Goal: Information Seeking & Learning: Learn about a topic

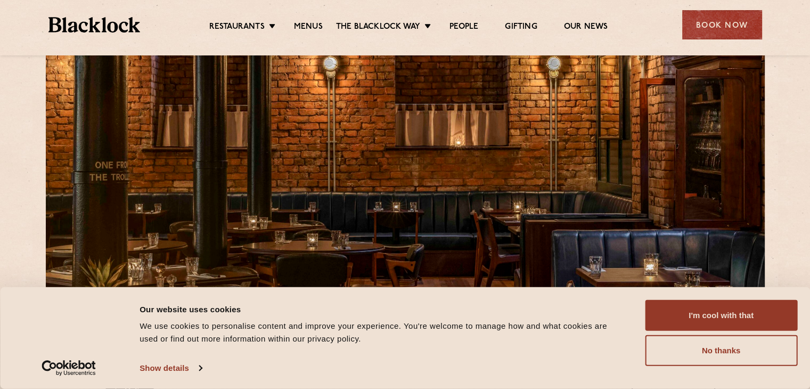
scroll to position [160, 0]
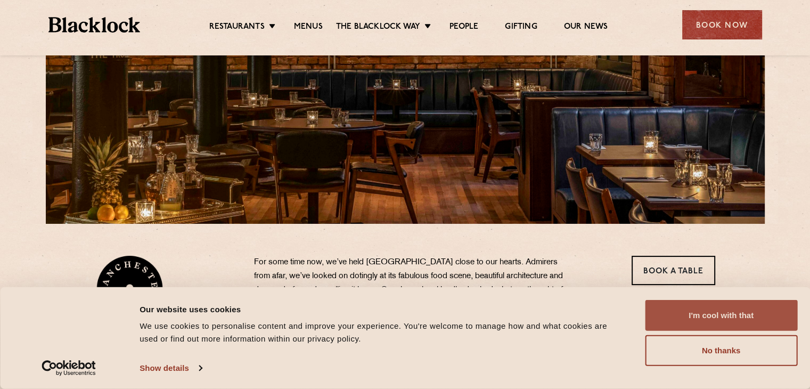
click at [719, 315] on button "I'm cool with that" at bounding box center [721, 315] width 152 height 31
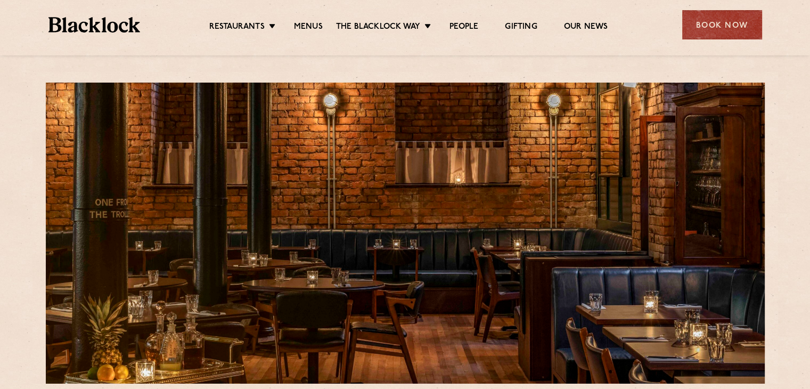
scroll to position [0, 0]
click at [311, 24] on link "Menus" at bounding box center [308, 28] width 29 height 12
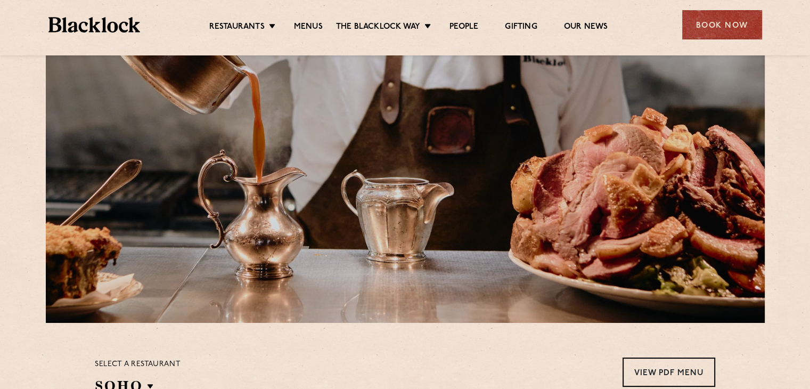
scroll to position [213, 0]
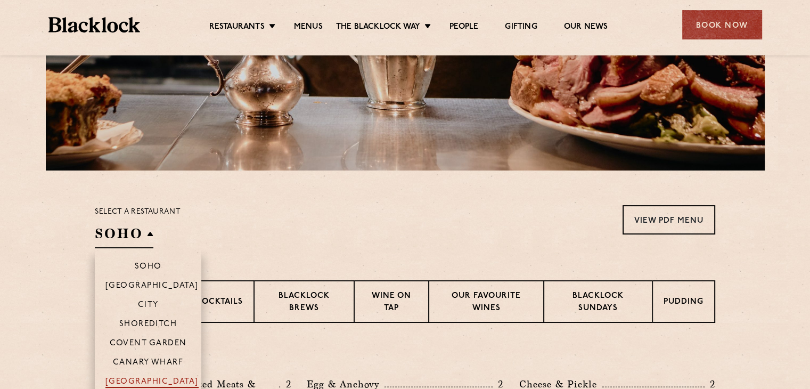
click at [153, 380] on p "[GEOGRAPHIC_DATA]" at bounding box center [151, 382] width 93 height 11
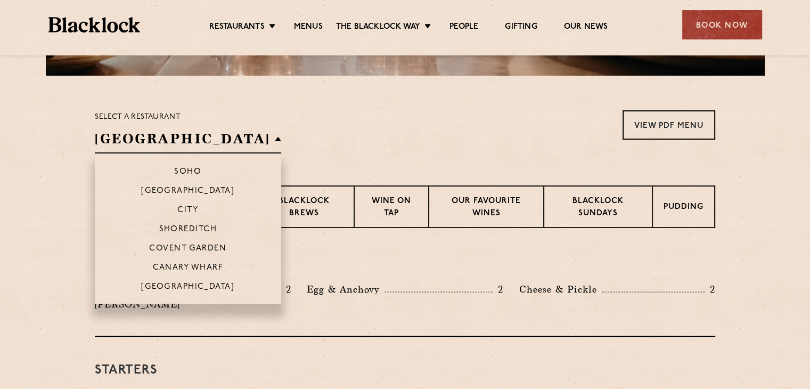
scroll to position [319, 0]
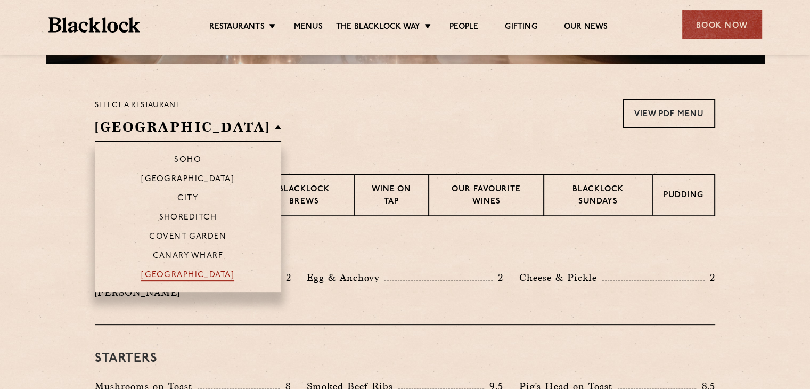
click at [171, 275] on p "[GEOGRAPHIC_DATA]" at bounding box center [187, 275] width 93 height 11
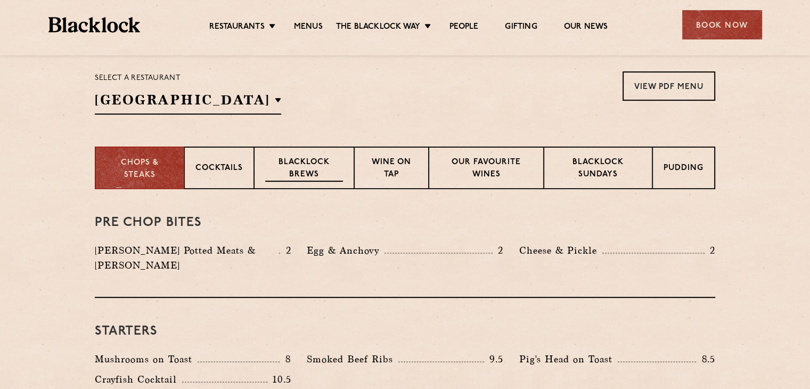
scroll to position [328, 0]
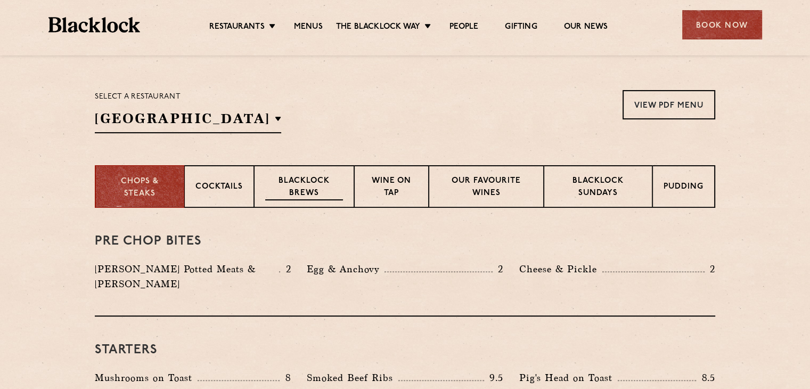
click at [298, 187] on p "Blacklock Brews" at bounding box center [304, 187] width 78 height 25
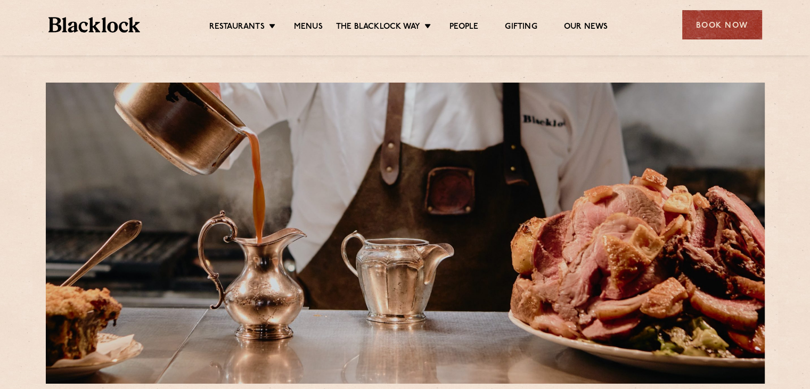
scroll to position [0, 0]
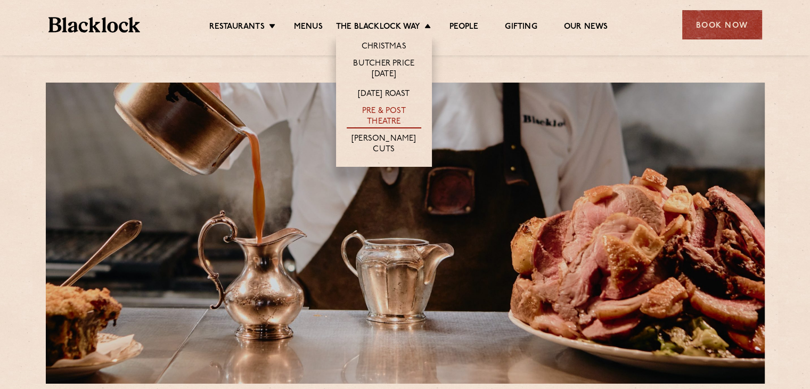
click at [386, 117] on link "Pre & Post Theatre" at bounding box center [384, 117] width 75 height 22
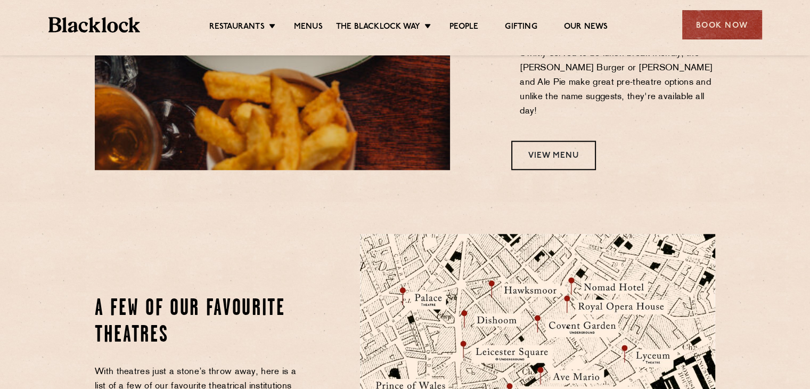
scroll to position [852, 0]
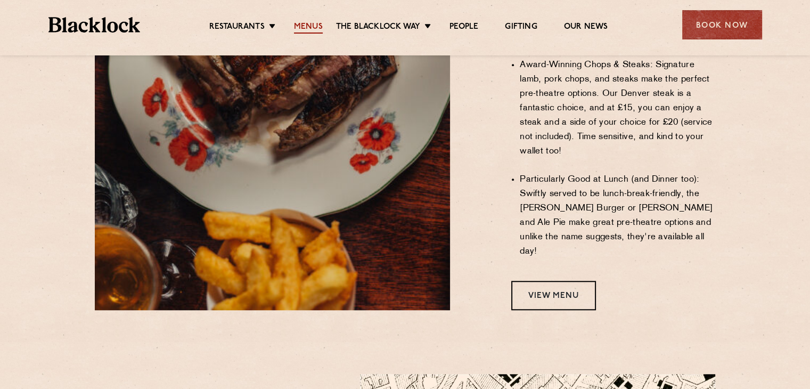
click at [312, 27] on link "Menus" at bounding box center [308, 28] width 29 height 12
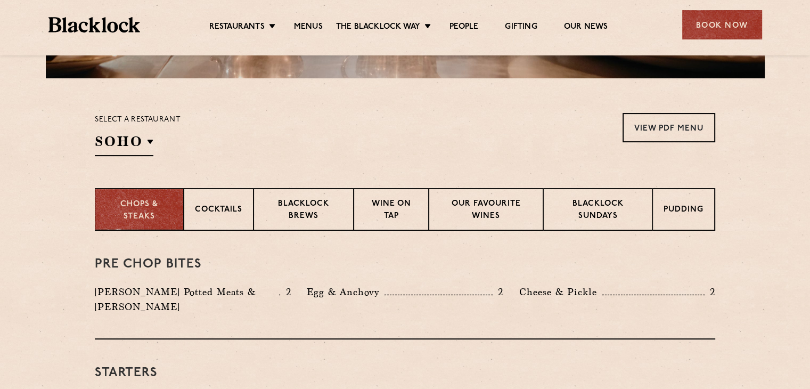
scroll to position [319, 0]
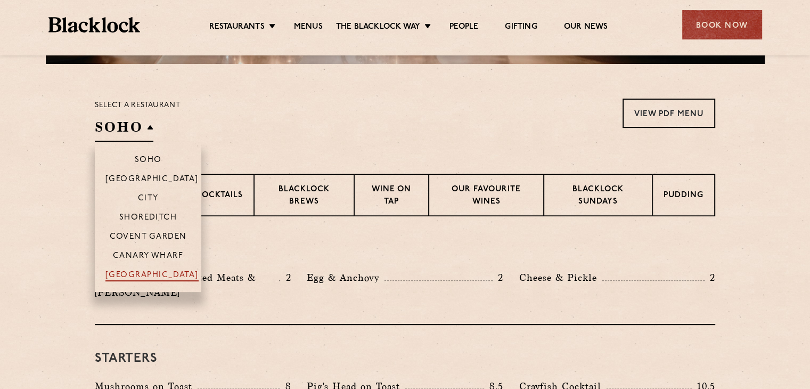
click at [153, 274] on p "[GEOGRAPHIC_DATA]" at bounding box center [151, 275] width 93 height 11
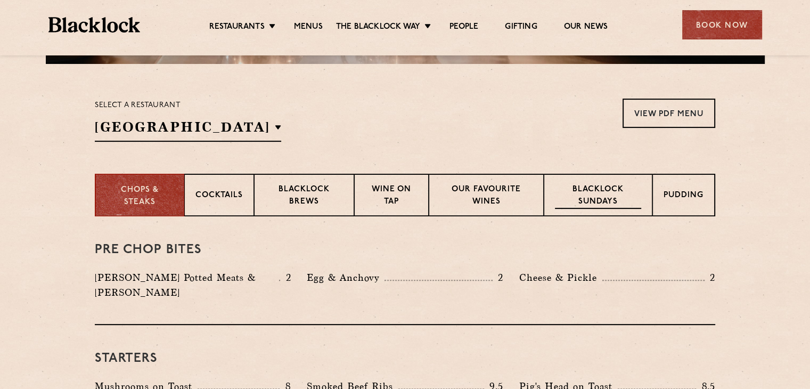
click at [588, 197] on p "Blacklock Sundays" at bounding box center [598, 196] width 86 height 25
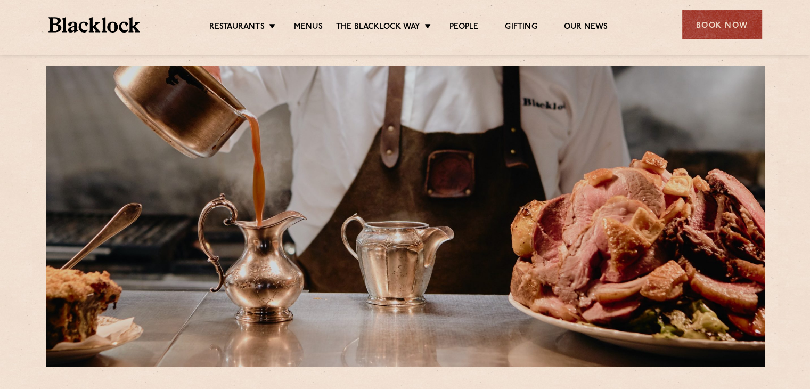
scroll to position [0, 0]
